Goal: Information Seeking & Learning: Learn about a topic

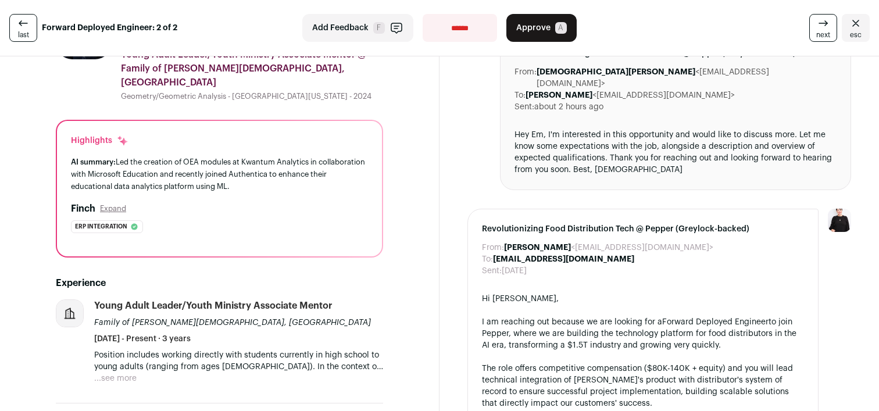
scroll to position [91, 0]
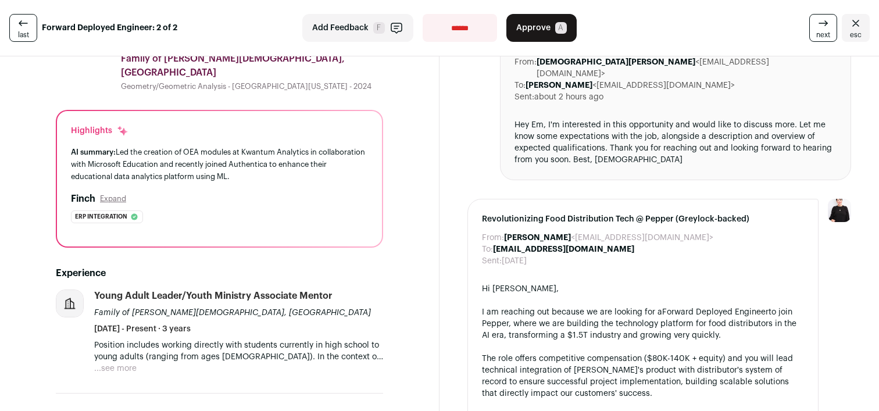
click at [131, 340] on p "Position includes working directly with students currently in high school to yo…" at bounding box center [238, 351] width 289 height 23
click at [122, 340] on p "Position includes working directly with students currently in high school to yo…" at bounding box center [238, 351] width 289 height 23
click at [126, 363] on button "...see more" at bounding box center [115, 369] width 42 height 12
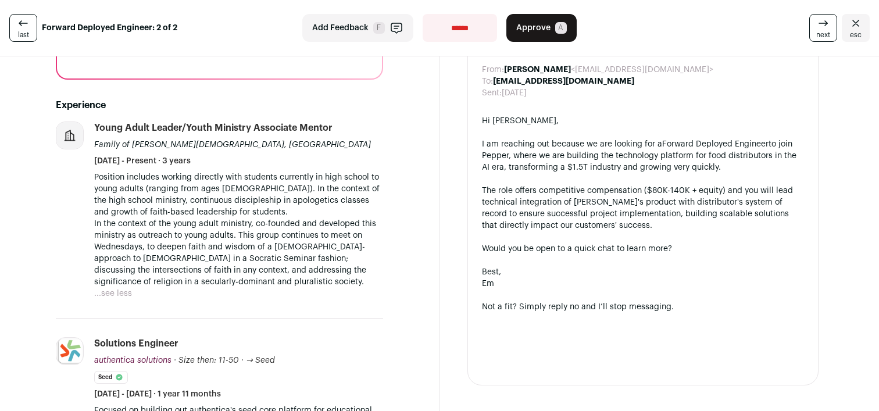
scroll to position [258, 0]
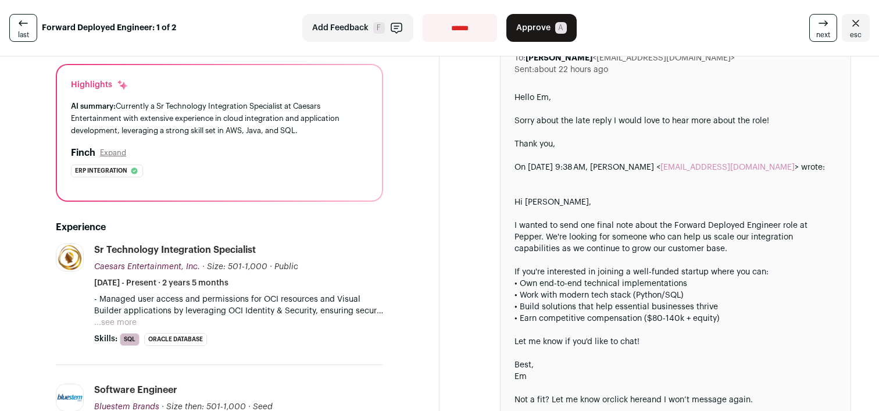
scroll to position [113, 0]
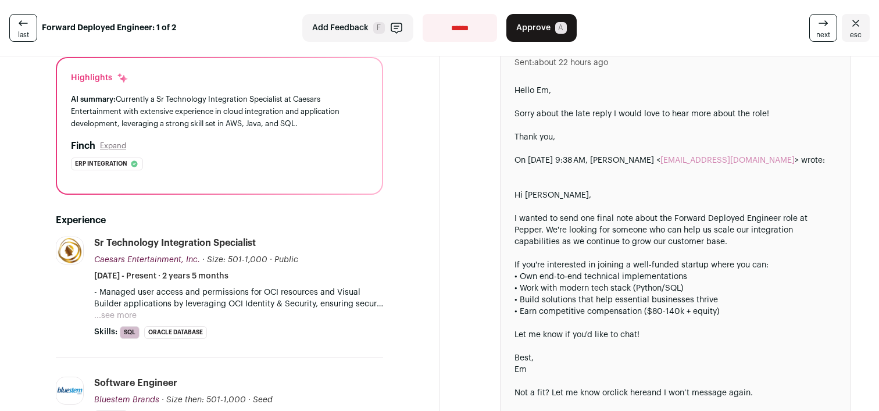
click at [130, 312] on button "...see more" at bounding box center [115, 316] width 42 height 12
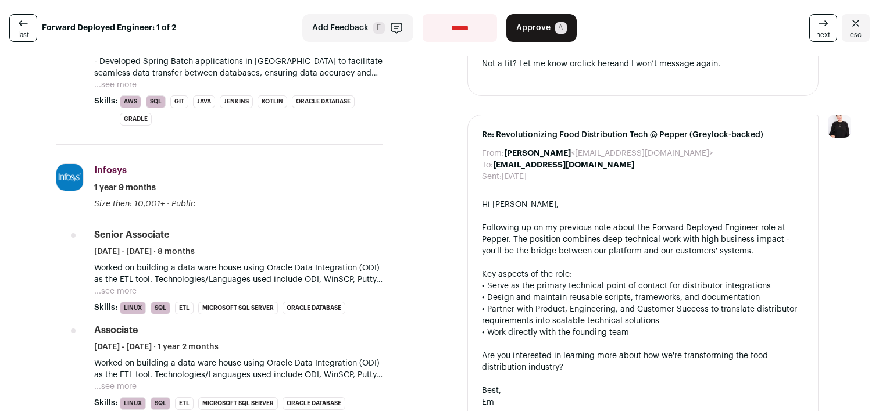
scroll to position [782, 0]
